Goal: Transaction & Acquisition: Download file/media

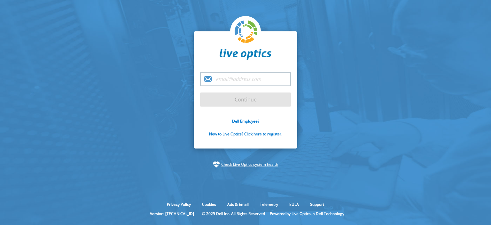
click at [245, 76] on input "email" at bounding box center [245, 79] width 91 height 14
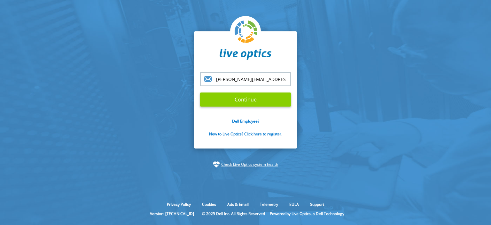
type input "cezary.marciniuk@arrow.com"
click at [239, 102] on input "Continue" at bounding box center [245, 99] width 91 height 14
click at [251, 98] on input "Continue" at bounding box center [245, 99] width 91 height 14
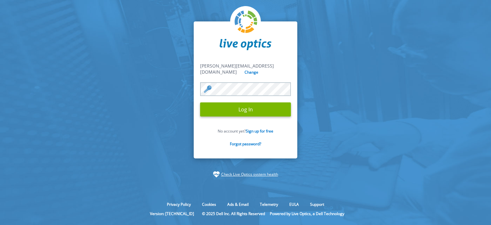
click at [200, 102] on input "Log In" at bounding box center [245, 109] width 91 height 14
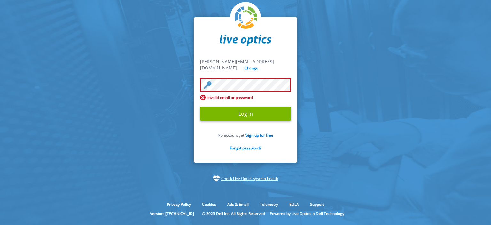
click at [200, 106] on input "Log In" at bounding box center [245, 113] width 91 height 14
click at [237, 107] on input "Log In" at bounding box center [245, 113] width 91 height 14
click at [216, 111] on input "Log In" at bounding box center [245, 113] width 91 height 14
click at [200, 106] on input "Log In" at bounding box center [245, 113] width 91 height 14
click at [240, 110] on input "Log In" at bounding box center [245, 113] width 91 height 14
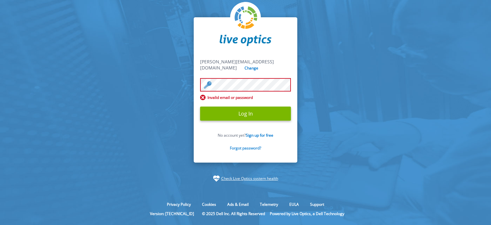
click at [243, 145] on link "Forgot password?" at bounding box center [245, 147] width 31 height 5
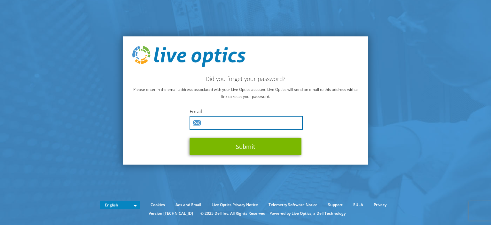
click at [225, 119] on input "text" at bounding box center [245, 123] width 113 height 14
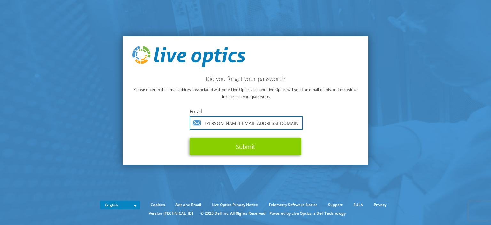
type input "cezary.marciniuk@arrow.com"
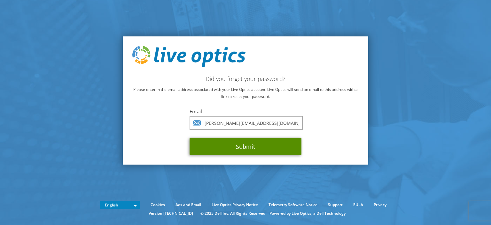
click at [233, 143] on button "Submit" at bounding box center [245, 145] width 112 height 17
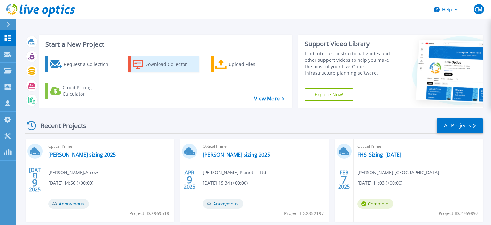
click at [167, 63] on div "Download Collector" at bounding box center [169, 64] width 51 height 13
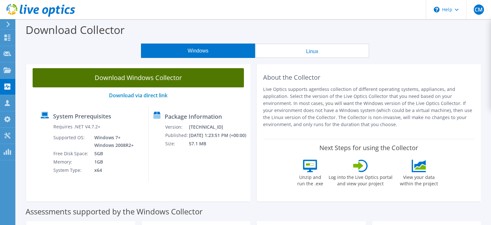
click at [118, 80] on link "Download Windows Collector" at bounding box center [138, 77] width 211 height 19
